Goal: Task Accomplishment & Management: Use online tool/utility

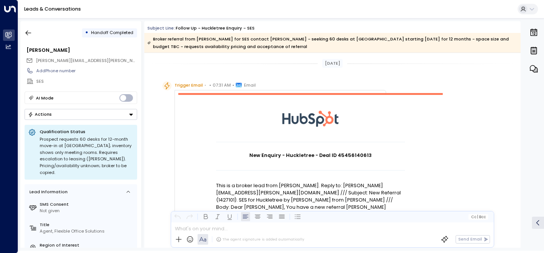
scroll to position [77, 0]
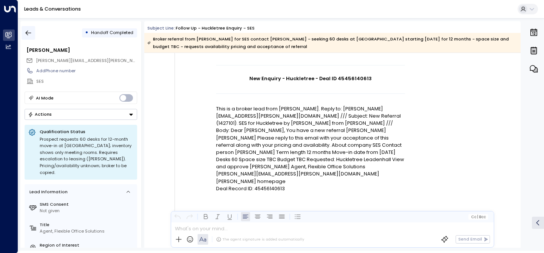
click at [29, 36] on icon "button" at bounding box center [29, 33] width 8 height 8
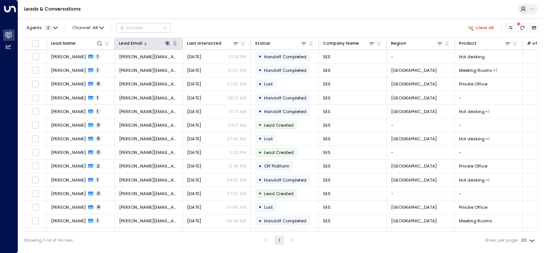
click at [169, 45] on icon at bounding box center [168, 43] width 6 height 6
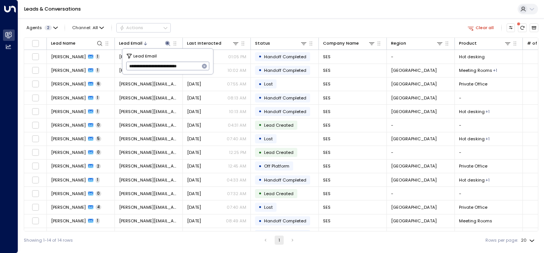
click at [205, 67] on icon "button" at bounding box center [204, 66] width 5 height 5
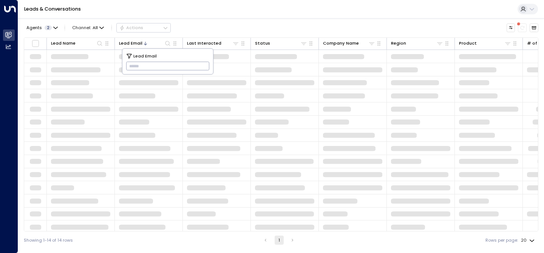
click at [205, 67] on input "text" at bounding box center [168, 66] width 84 height 12
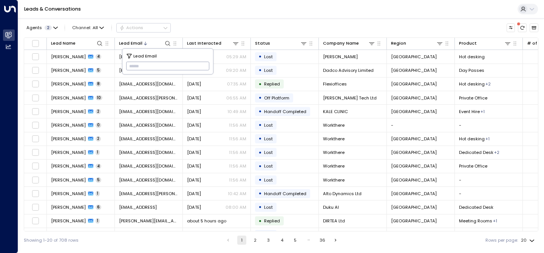
paste input "**********"
type input "**********"
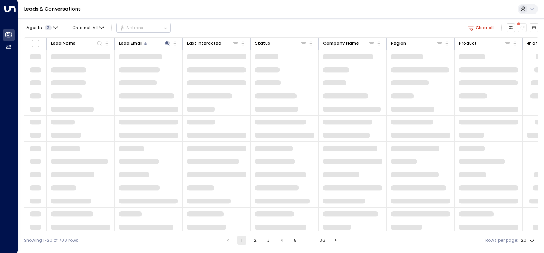
click at [223, 21] on div "Agents 2 Channel: All Actions Clear all" at bounding box center [281, 27] width 515 height 13
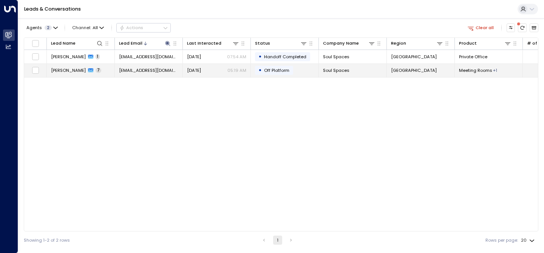
click at [138, 72] on span "[EMAIL_ADDRESS][DOMAIN_NAME]" at bounding box center [148, 70] width 59 height 6
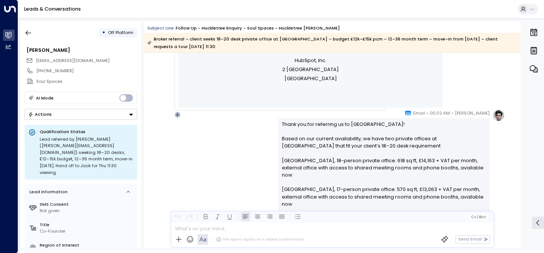
scroll to position [333, 0]
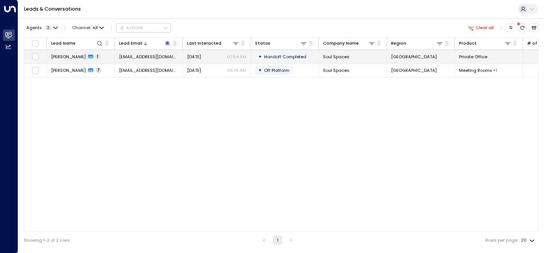
click at [72, 57] on span "[PERSON_NAME]" at bounding box center [68, 57] width 35 height 6
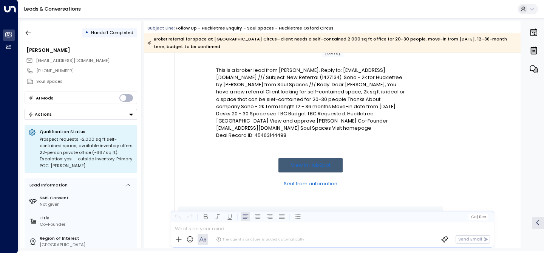
scroll to position [97, 0]
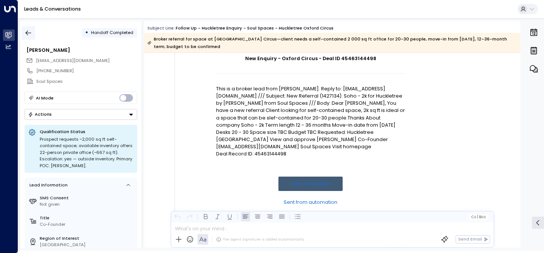
click at [27, 33] on icon "button" at bounding box center [29, 33] width 6 height 5
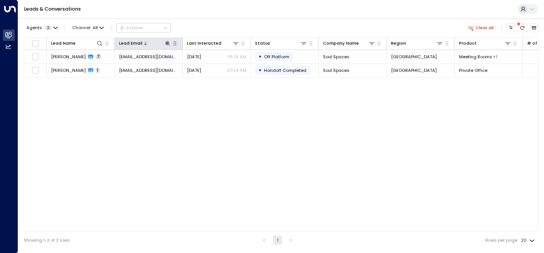
click at [166, 44] on icon at bounding box center [167, 43] width 5 height 5
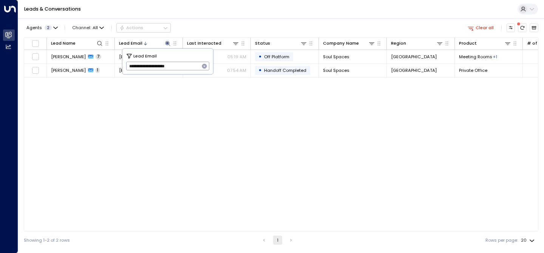
click at [202, 68] on icon "button" at bounding box center [204, 66] width 6 height 6
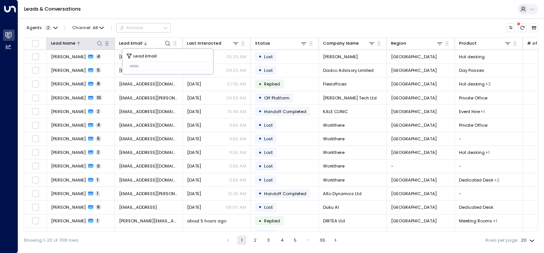
click at [100, 43] on icon at bounding box center [100, 43] width 6 height 6
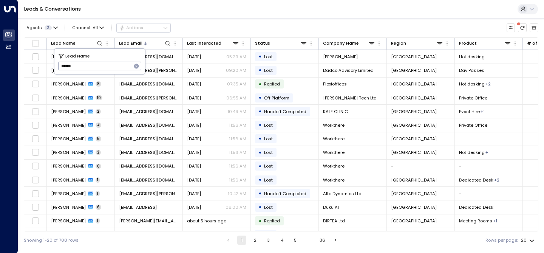
type input "******"
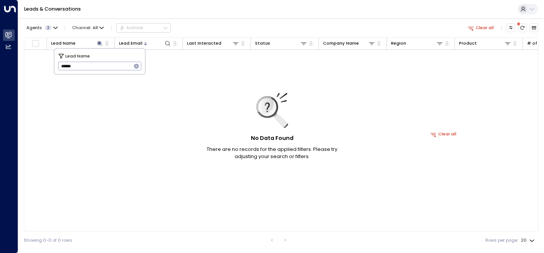
click at [207, 31] on div "Agents 2 Channel: All Actions Clear all" at bounding box center [281, 27] width 515 height 13
click at [171, 48] on th "Lead Email" at bounding box center [149, 44] width 68 height 12
click at [169, 46] on icon at bounding box center [168, 43] width 6 height 6
click at [146, 65] on input "text" at bounding box center [168, 66] width 84 height 12
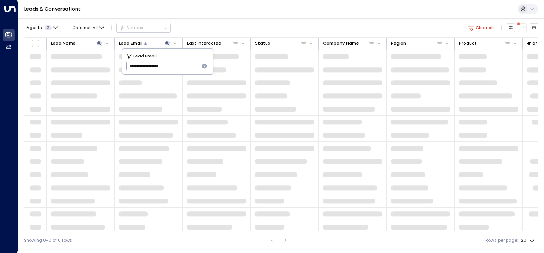
type input "**********"
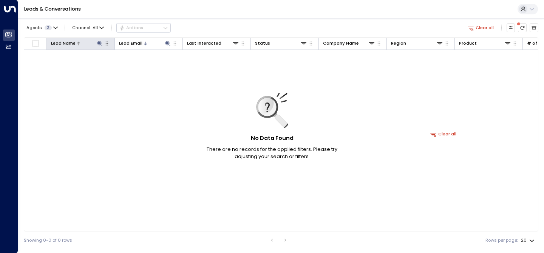
click at [101, 45] on icon at bounding box center [100, 43] width 6 height 6
click at [139, 67] on icon "button" at bounding box center [136, 66] width 6 height 6
click at [145, 40] on div at bounding box center [156, 43] width 29 height 7
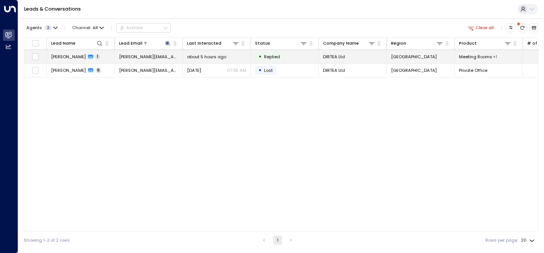
click at [67, 57] on span "[PERSON_NAME]" at bounding box center [68, 57] width 35 height 6
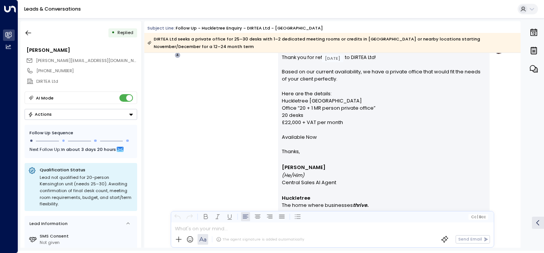
scroll to position [400, 0]
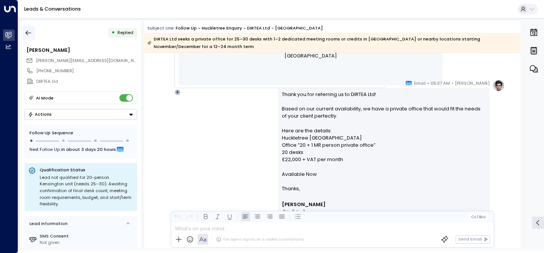
click at [28, 31] on icon "button" at bounding box center [29, 33] width 8 height 8
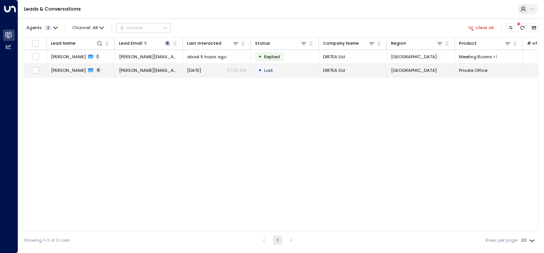
click at [64, 72] on span "[PERSON_NAME]" at bounding box center [68, 70] width 35 height 6
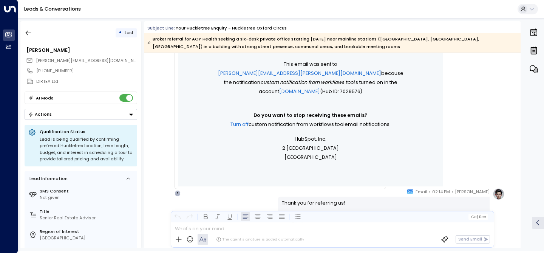
scroll to position [307, 0]
